Goal: Transaction & Acquisition: Purchase product/service

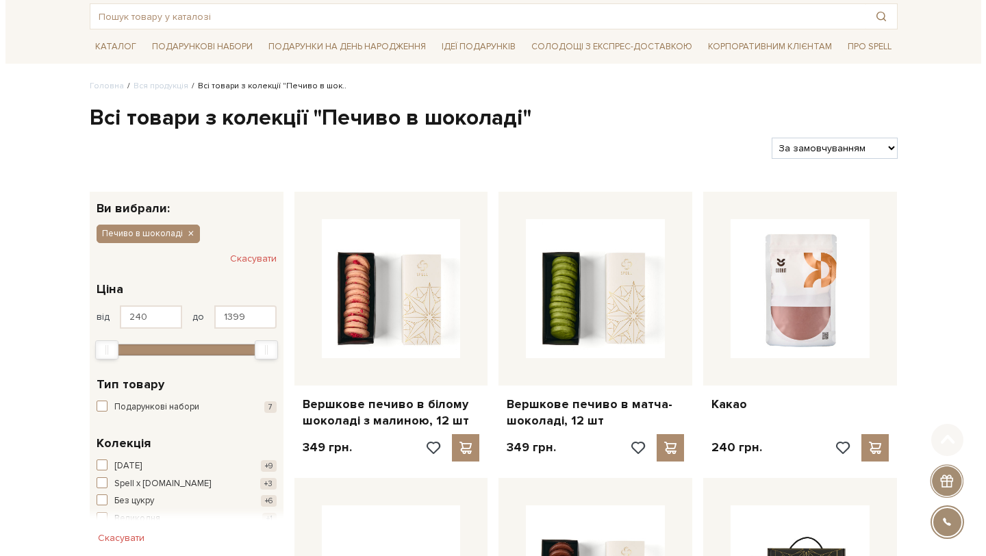
scroll to position [251, 0]
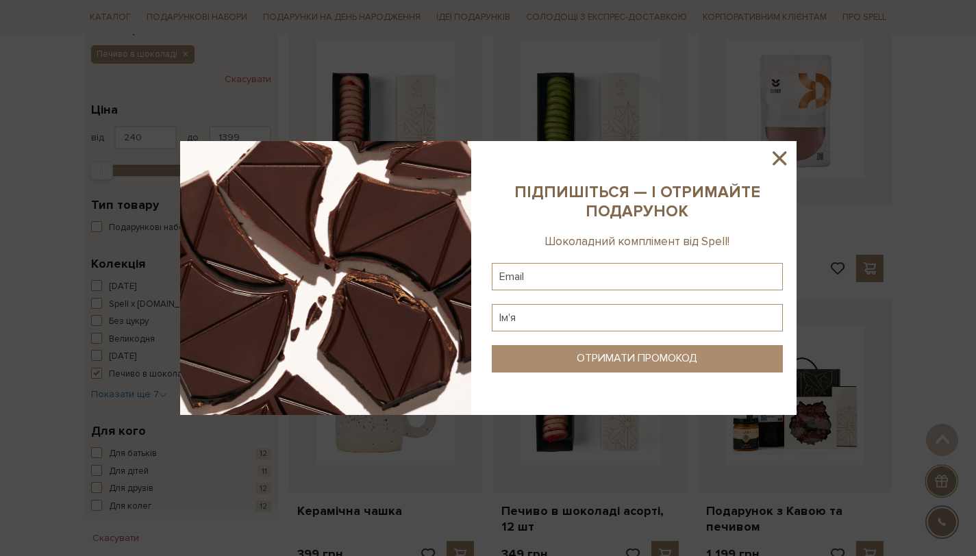
click at [781, 149] on icon at bounding box center [779, 158] width 23 height 23
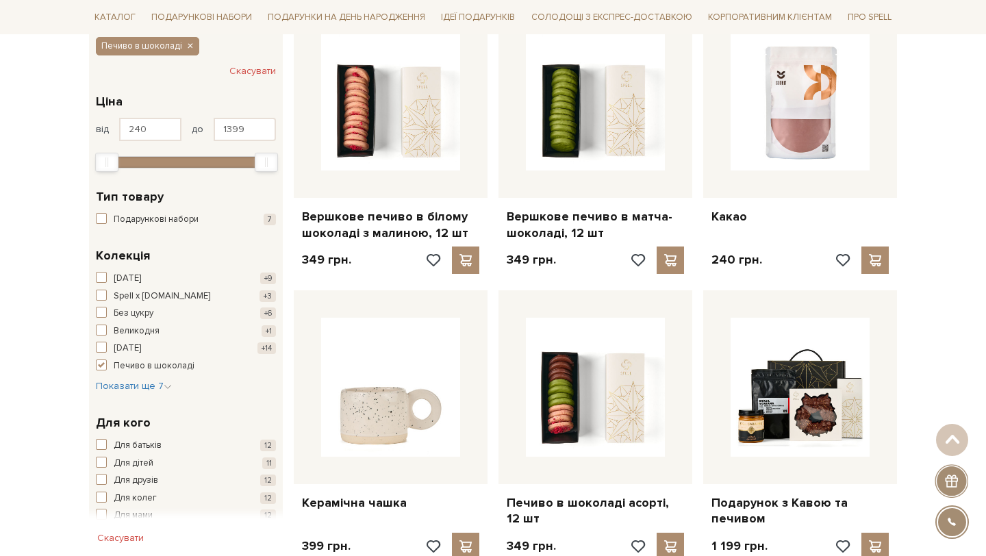
scroll to position [0, 0]
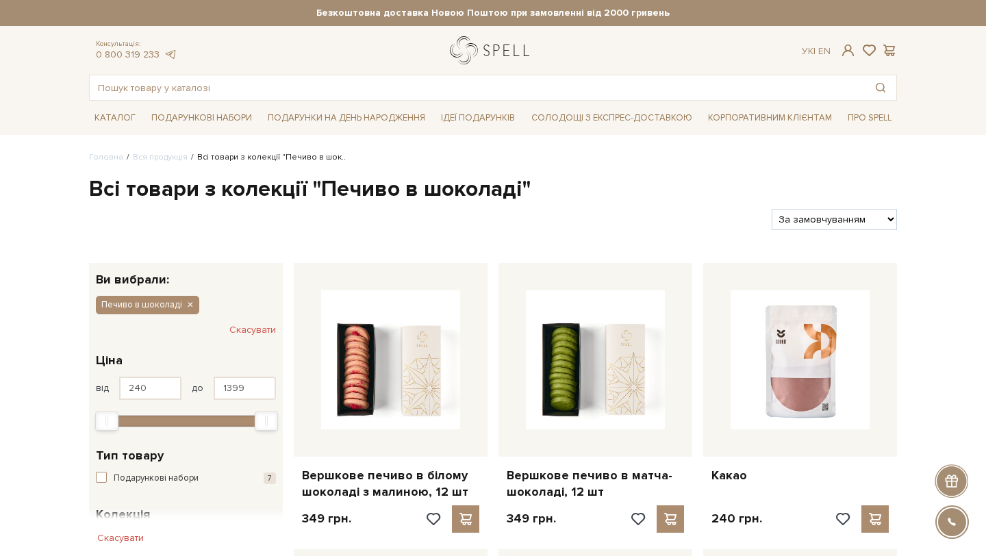
click at [483, 44] on link "logo" at bounding box center [493, 50] width 86 height 28
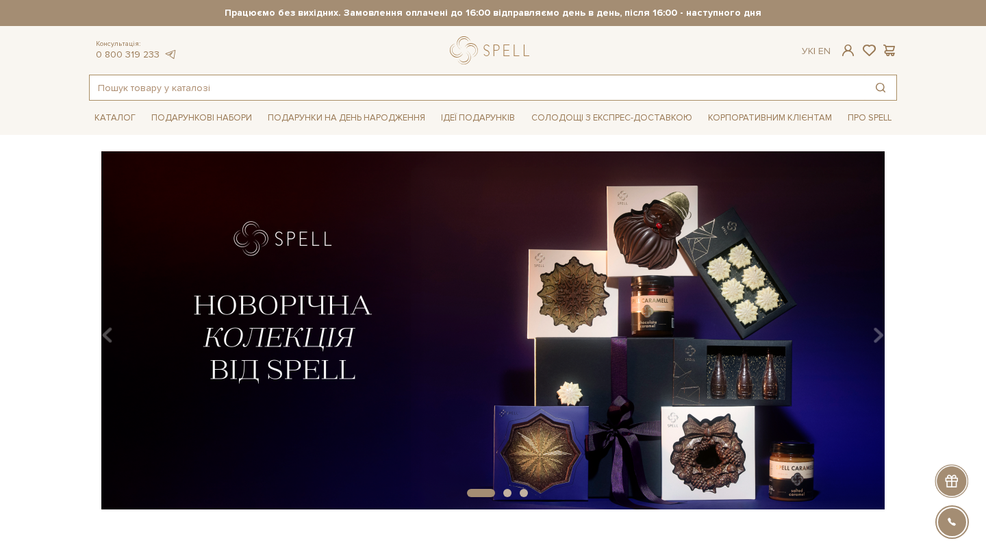
click at [275, 86] on input "text" at bounding box center [477, 87] width 775 height 25
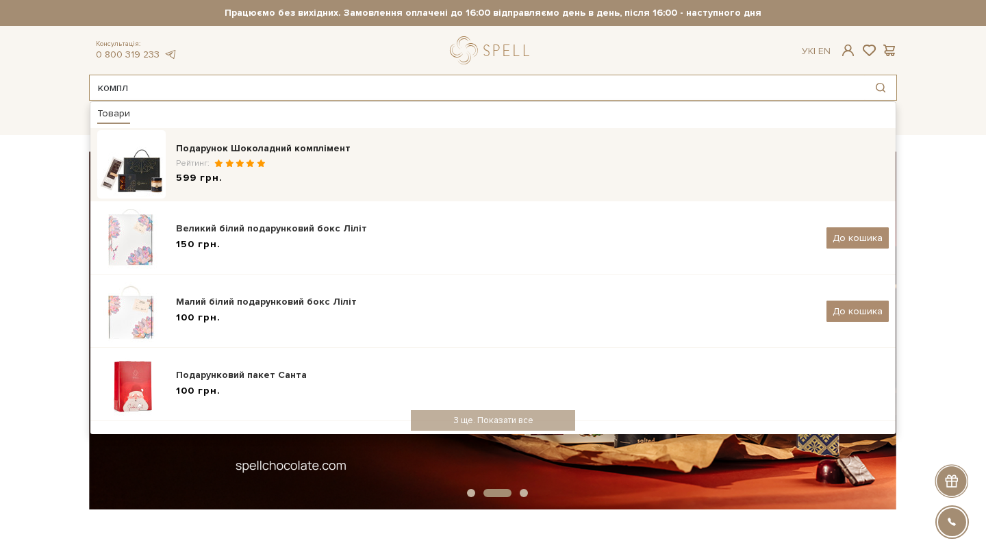
type input "компл"
click at [171, 162] on div "Подарунок Шоколадний комплімент Рейтинг: 599 грн." at bounding box center [492, 164] width 791 height 68
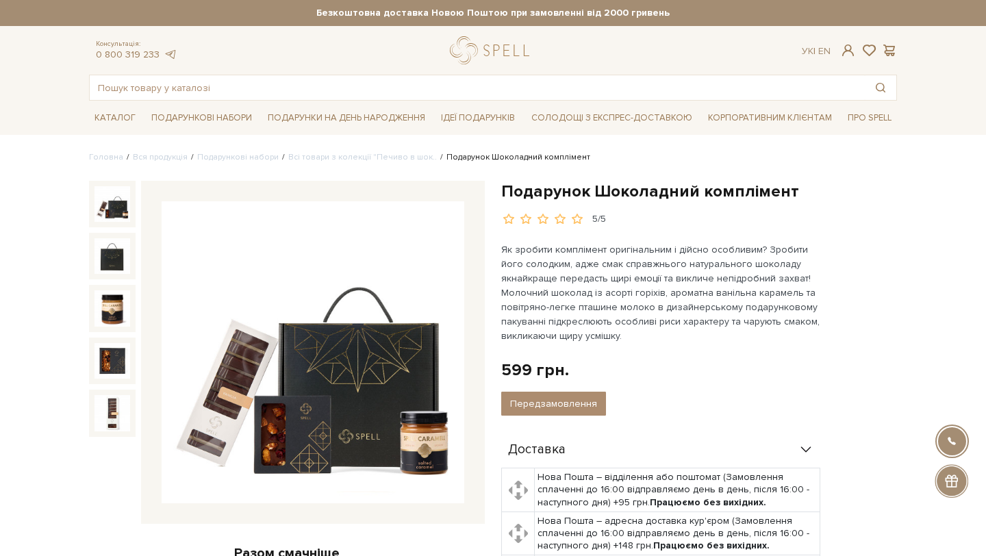
click at [666, 355] on div "Подарунок Шоколадний комплімент [DATE] грн. Оплата частинами: Немає в наявності…" at bounding box center [699, 466] width 396 height 571
